Goal: Task Accomplishment & Management: Manage account settings

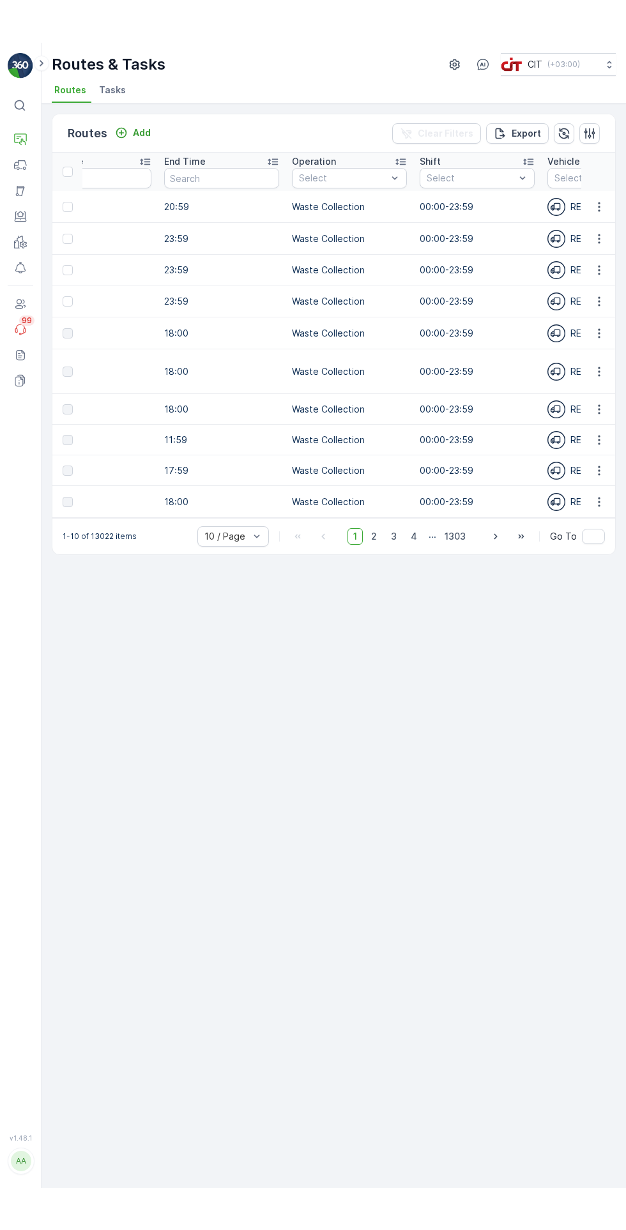
scroll to position [0, 737]
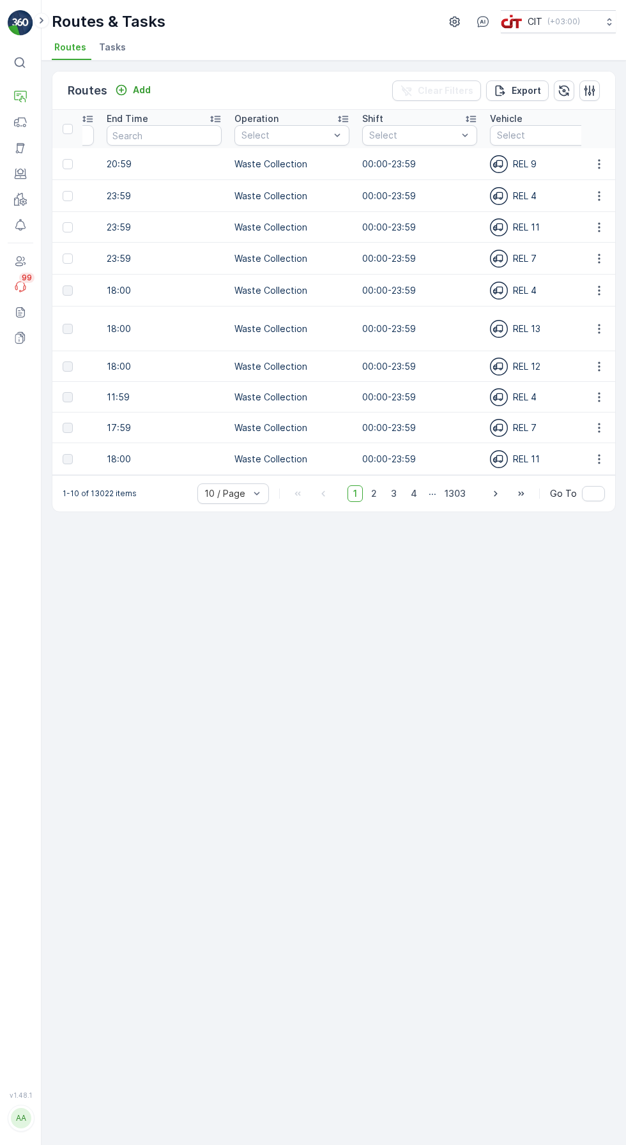
click at [599, 195] on icon "button" at bounding box center [599, 196] width 2 height 10
click at [590, 91] on span "Change Assignee" at bounding box center [569, 84] width 75 height 13
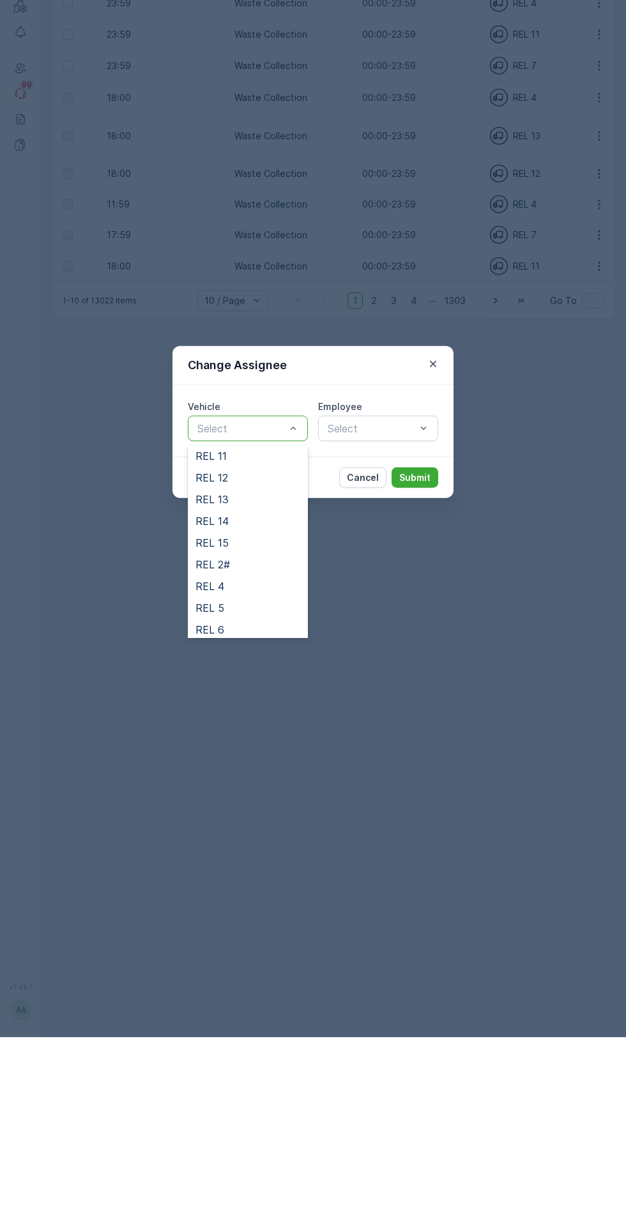
scroll to position [91, 0]
click at [256, 804] on div "REL 5" at bounding box center [247, 800] width 105 height 11
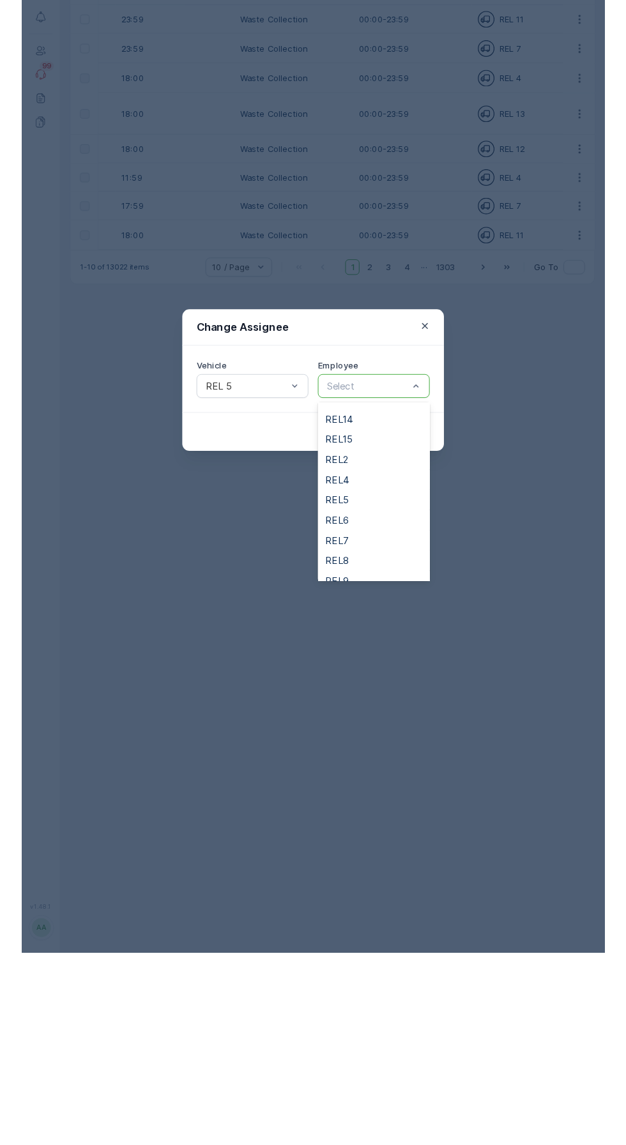
scroll to position [148, 0]
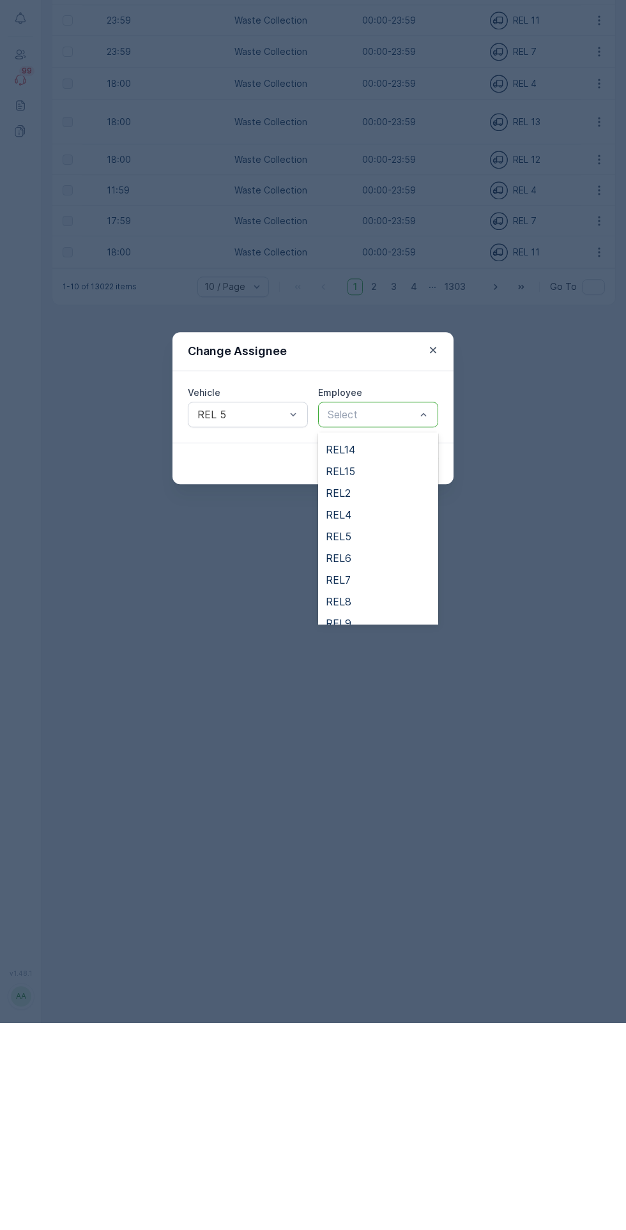
click at [379, 743] on div "REL5" at bounding box center [378, 743] width 105 height 11
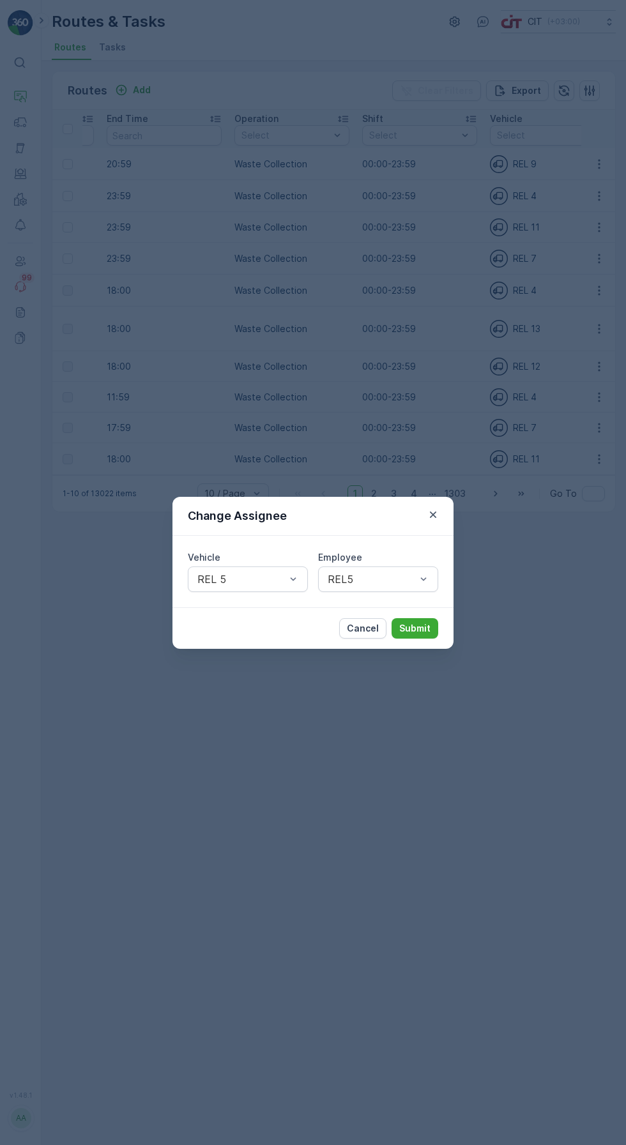
click at [424, 636] on button "Submit" at bounding box center [415, 628] width 47 height 20
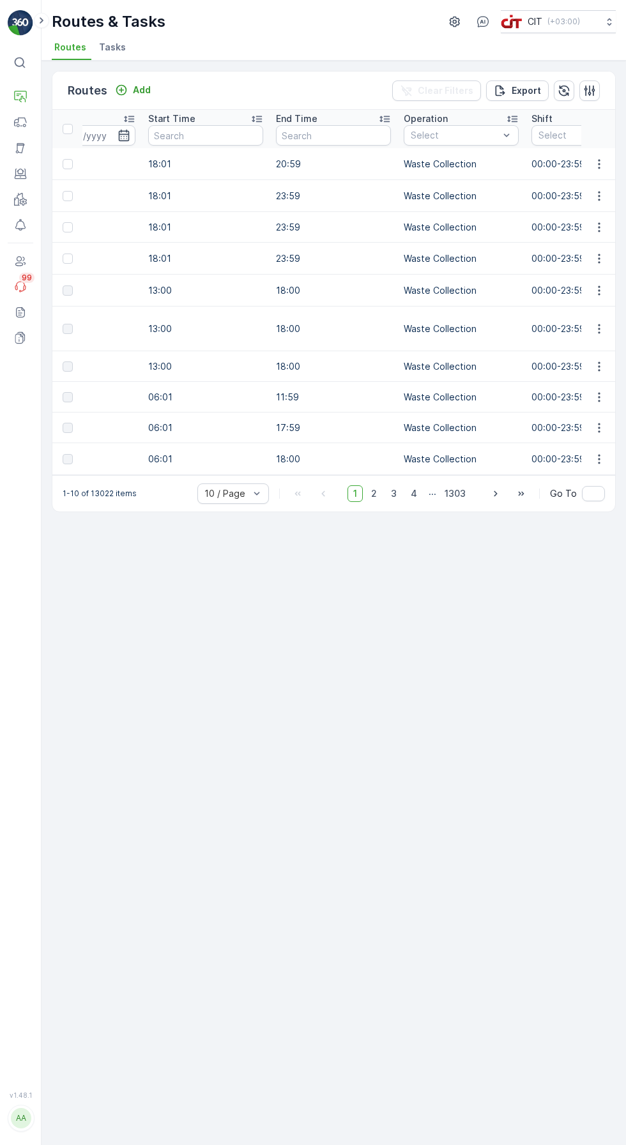
scroll to position [0, 0]
